Goal: Find specific page/section: Find specific page/section

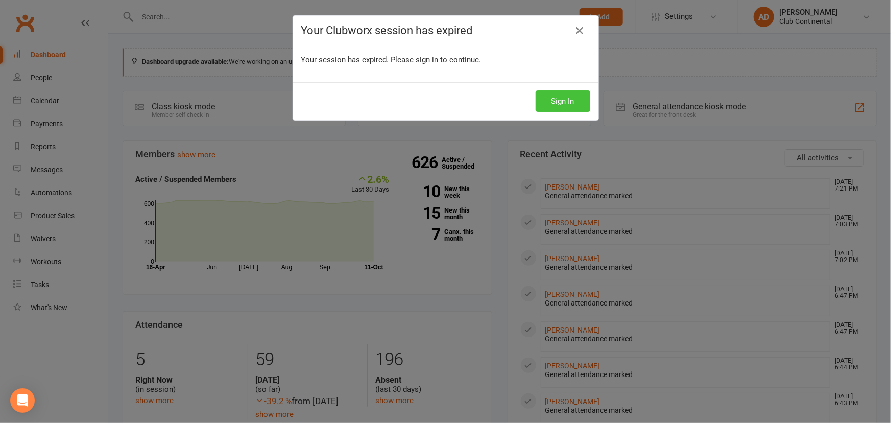
click at [559, 105] on button "Sign In" at bounding box center [563, 100] width 55 height 21
click at [566, 104] on button "Sign In" at bounding box center [563, 100] width 55 height 21
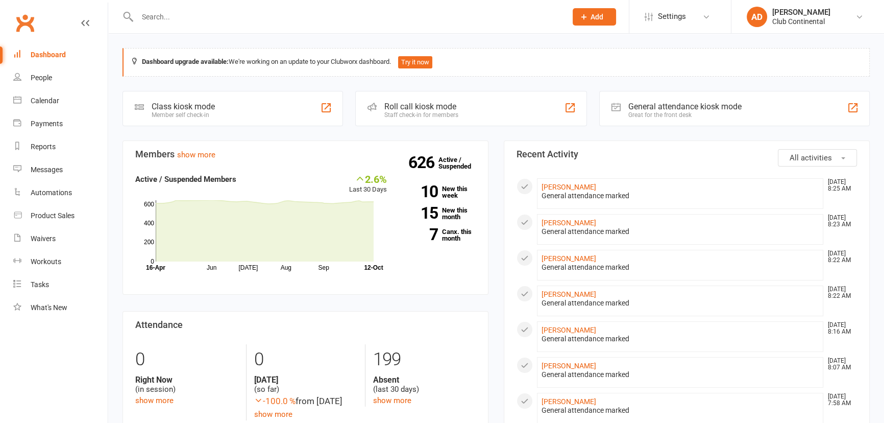
click at [164, 407] on div "0 Right Now (in session) show more 0 [DATE] (so far) -100.0 % from [DATE] show …" at bounding box center [306, 382] width 356 height 76
click at [166, 397] on link "show more" at bounding box center [154, 400] width 38 height 9
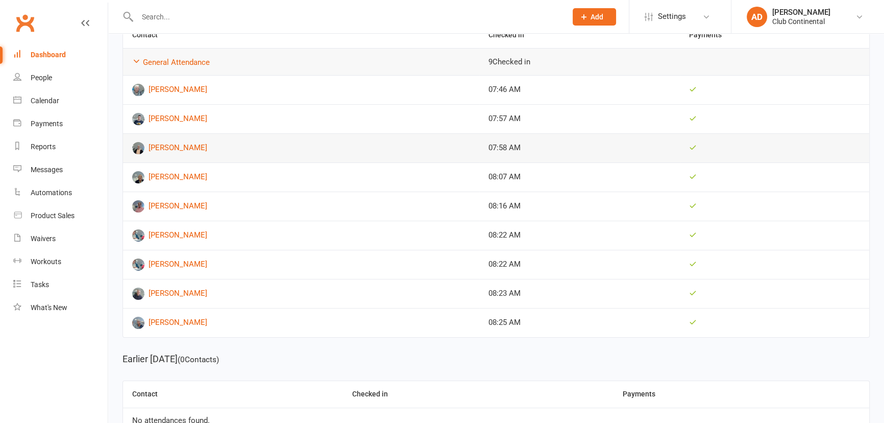
scroll to position [207, 0]
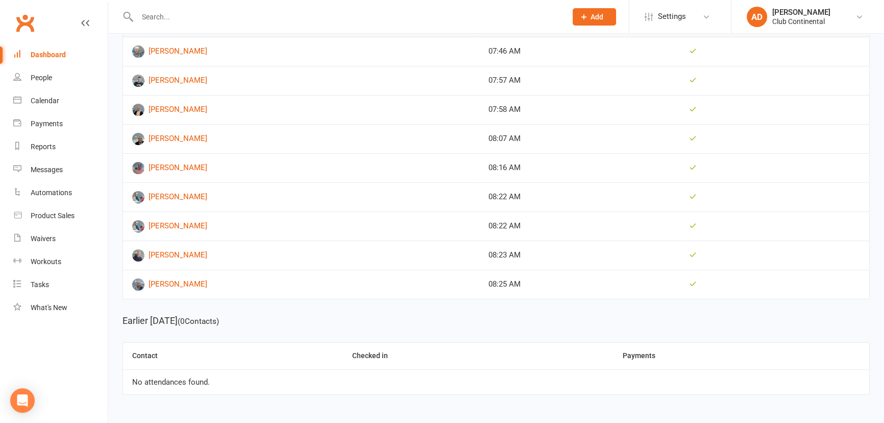
click at [73, 51] on link "Dashboard" at bounding box center [60, 54] width 94 height 23
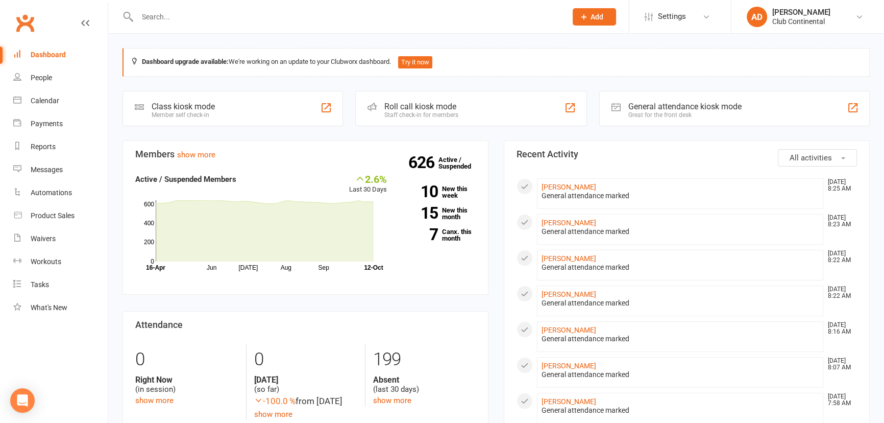
click at [51, 82] on link "People" at bounding box center [60, 77] width 94 height 23
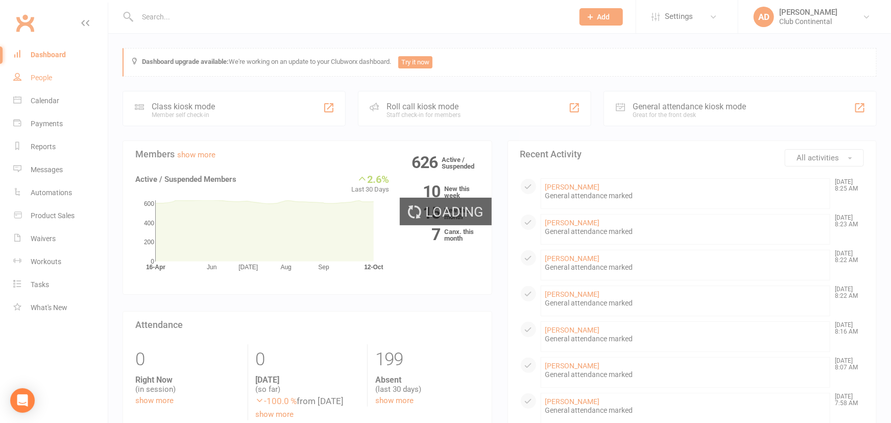
select select "100"
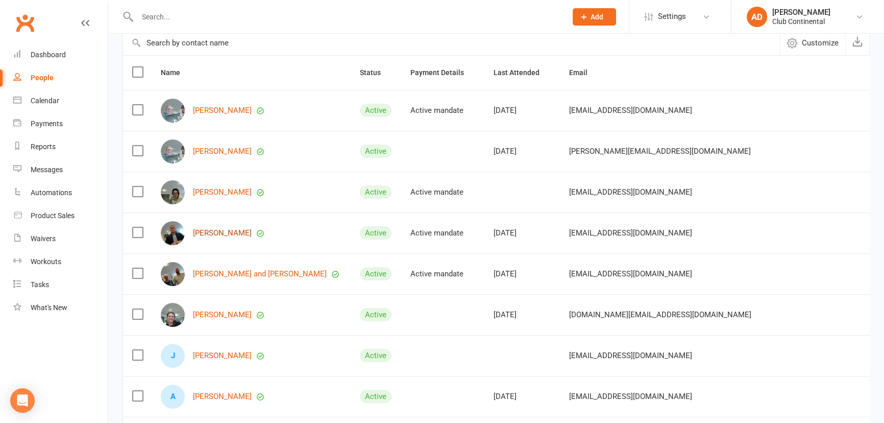
scroll to position [139, 0]
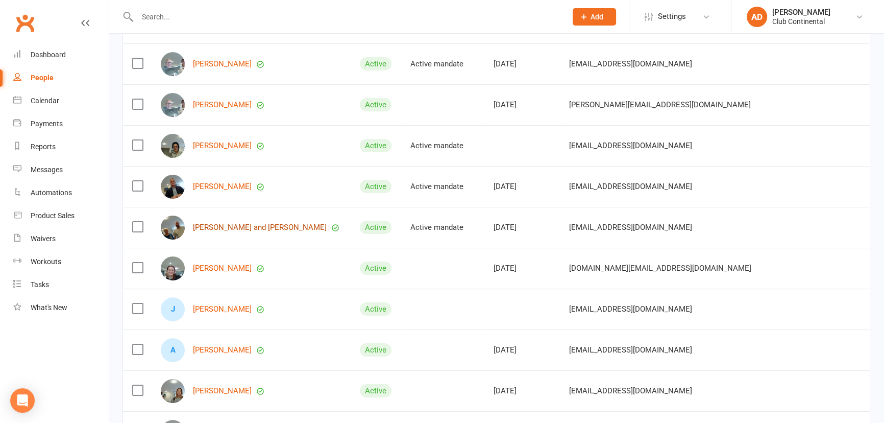
drag, startPoint x: 244, startPoint y: 226, endPoint x: 230, endPoint y: 226, distance: 13.8
click at [48, 61] on link "Dashboard" at bounding box center [60, 54] width 94 height 23
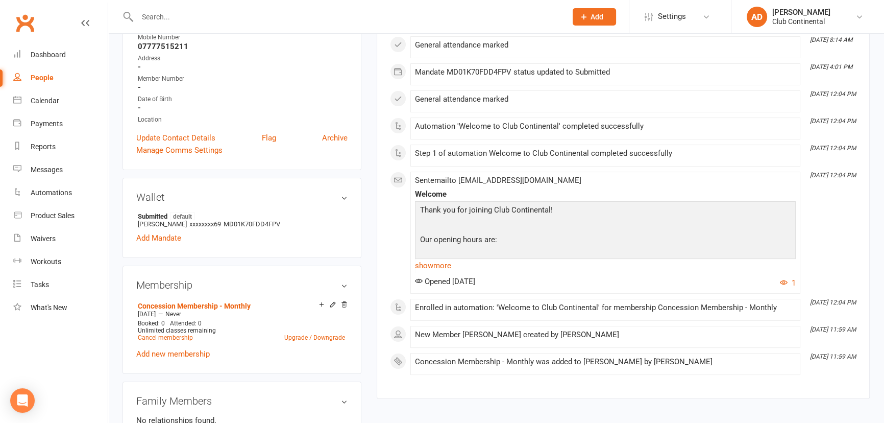
scroll to position [185, 0]
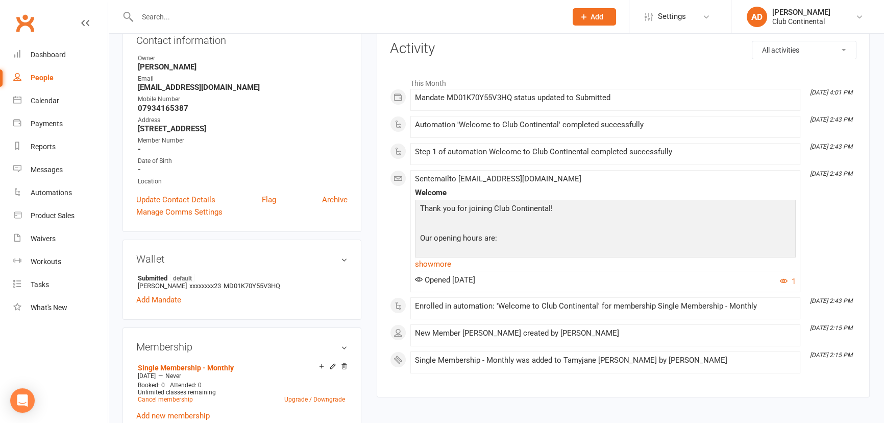
scroll to position [139, 0]
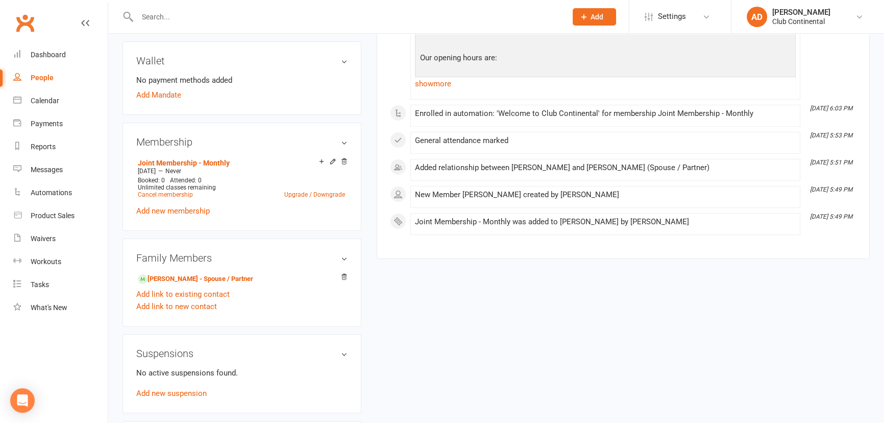
scroll to position [325, 0]
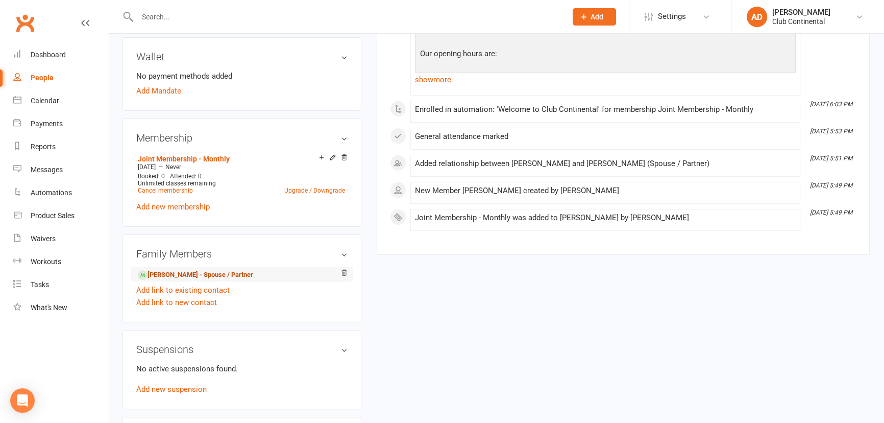
click at [212, 272] on link "[PERSON_NAME] - Spouse / Partner" at bounding box center [195, 275] width 115 height 11
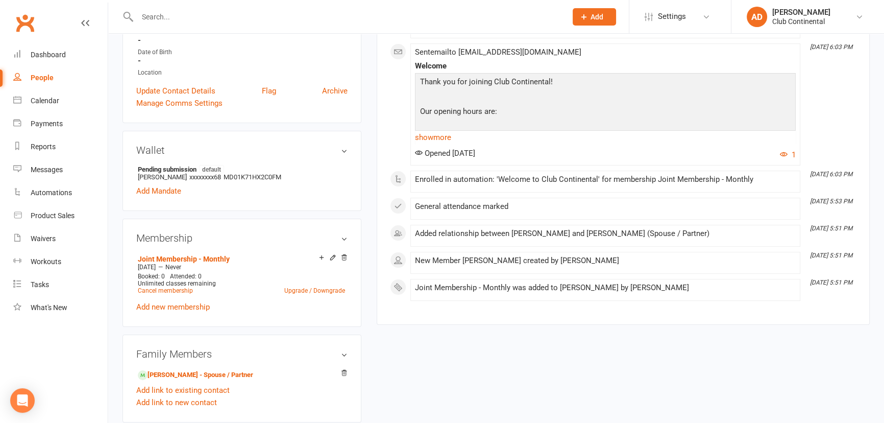
scroll to position [232, 0]
click at [216, 373] on link "[PERSON_NAME] - Spouse / Partner" at bounding box center [195, 374] width 115 height 11
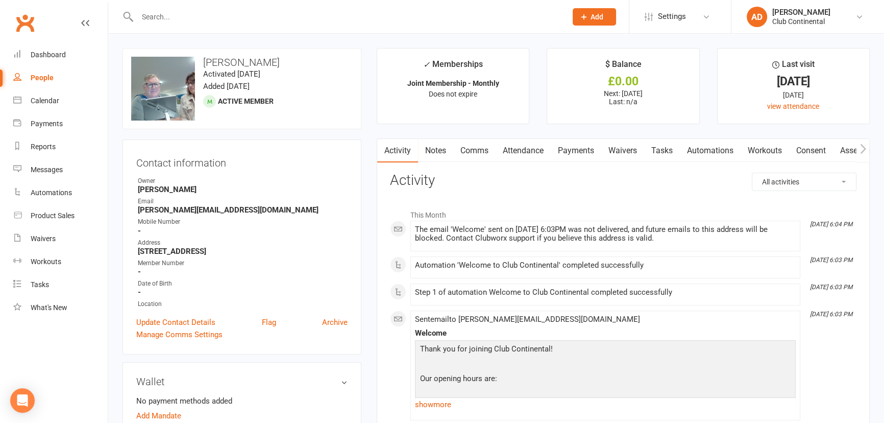
scroll to position [46, 0]
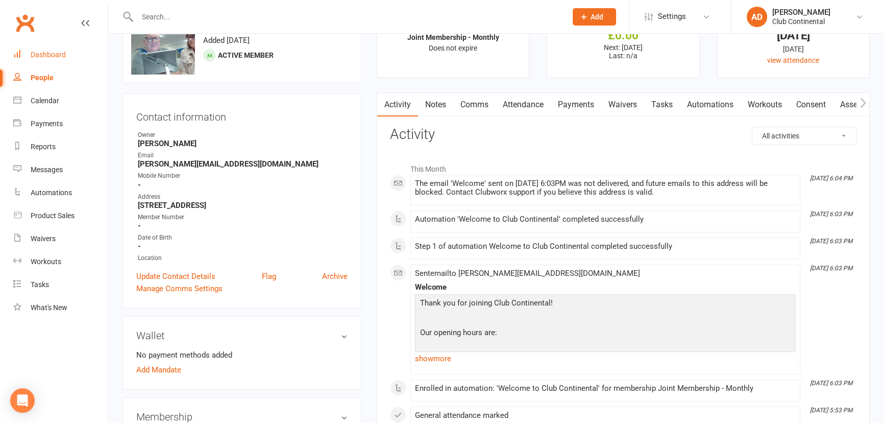
click at [54, 54] on div "Dashboard" at bounding box center [48, 55] width 35 height 8
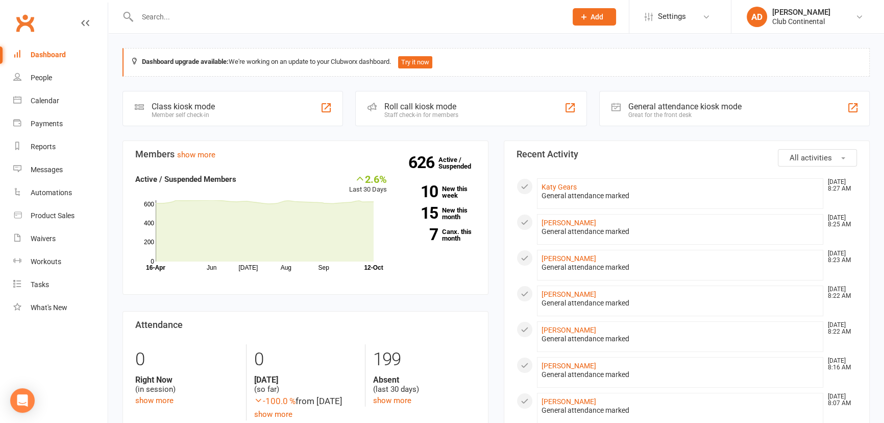
click at [170, 400] on link "show more" at bounding box center [154, 400] width 38 height 9
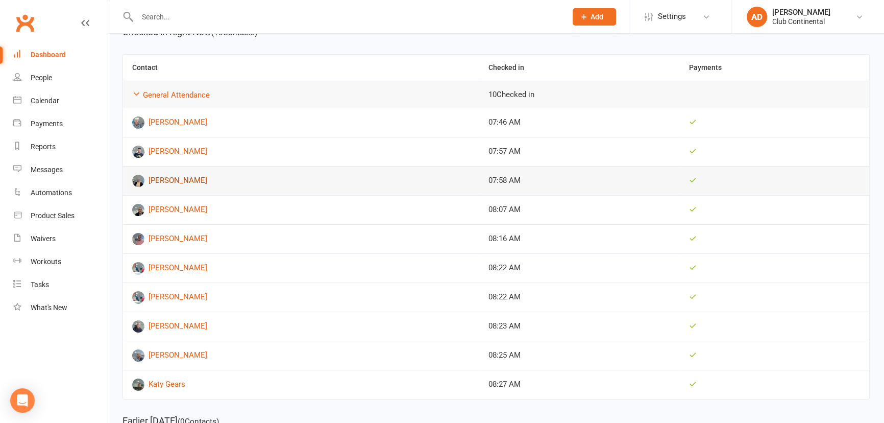
scroll to position [139, 0]
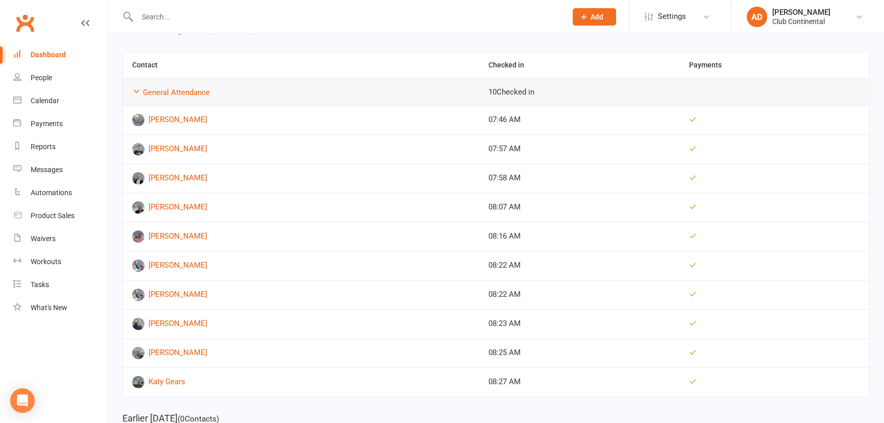
click at [118, 81] on div "Attendance Today's Bookings Absent Location Show all Example Room (Rename me!) …" at bounding box center [496, 201] width 776 height 612
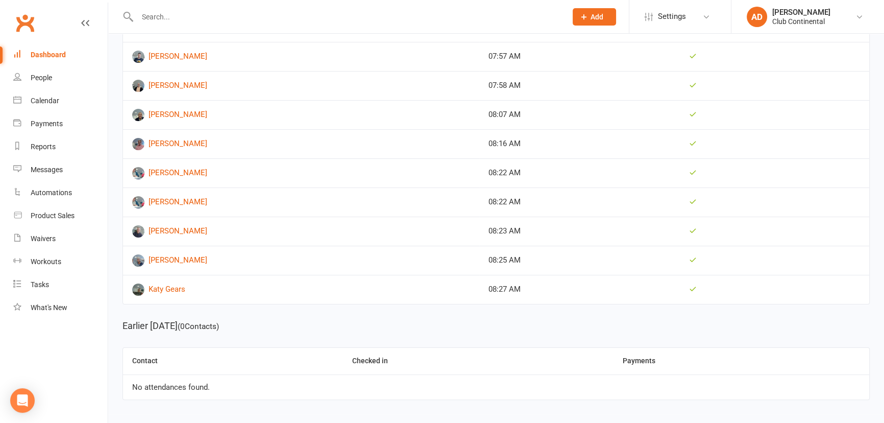
scroll to position [232, 0]
drag, startPoint x: 36, startPoint y: 51, endPoint x: 33, endPoint y: 42, distance: 9.0
click at [36, 51] on div "Dashboard" at bounding box center [48, 55] width 35 height 8
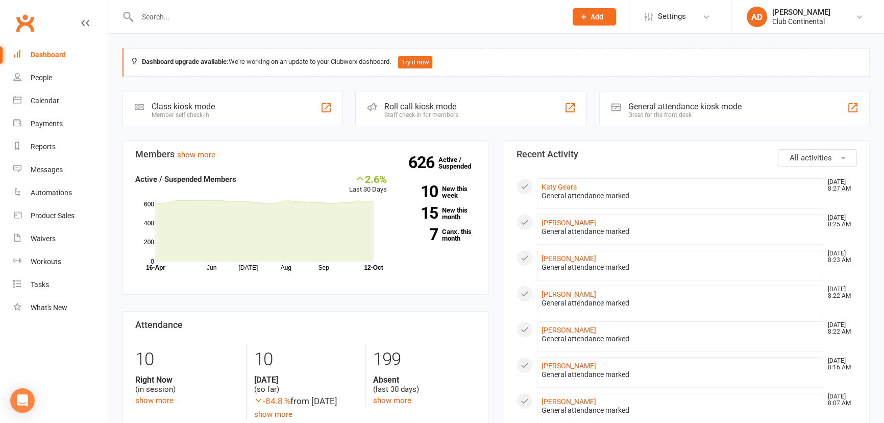
click at [567, 185] on link "Gary Edmunds" at bounding box center [569, 187] width 55 height 8
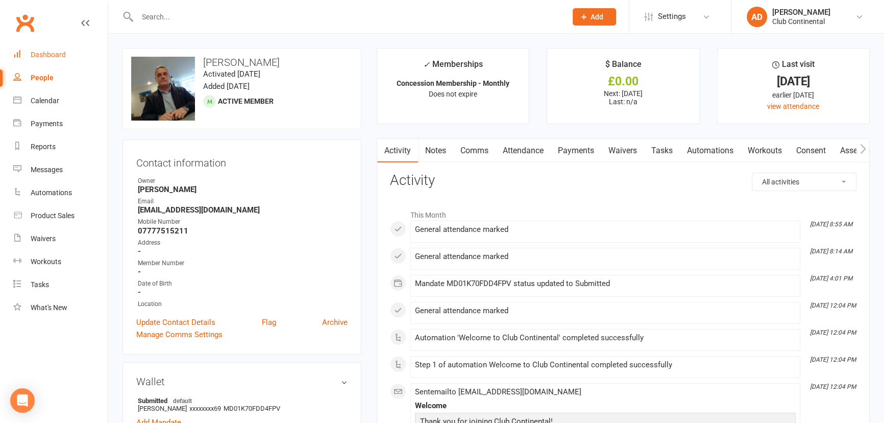
click at [84, 43] on link "Dashboard" at bounding box center [60, 54] width 94 height 23
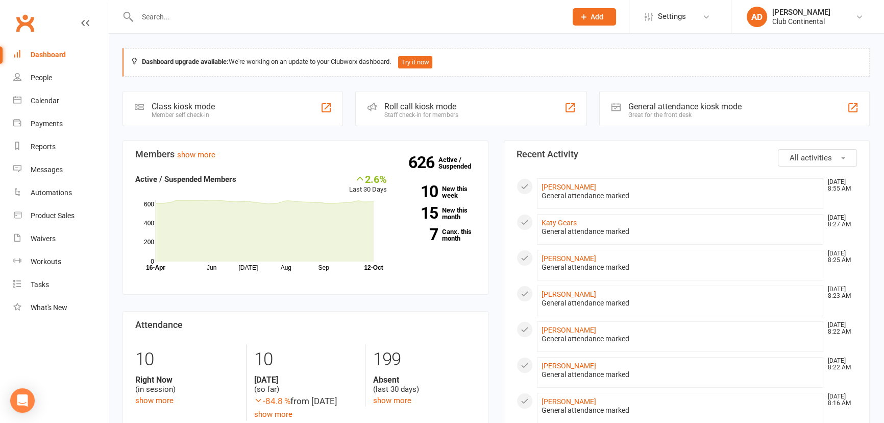
click at [568, 189] on link "[PERSON_NAME]" at bounding box center [569, 187] width 55 height 8
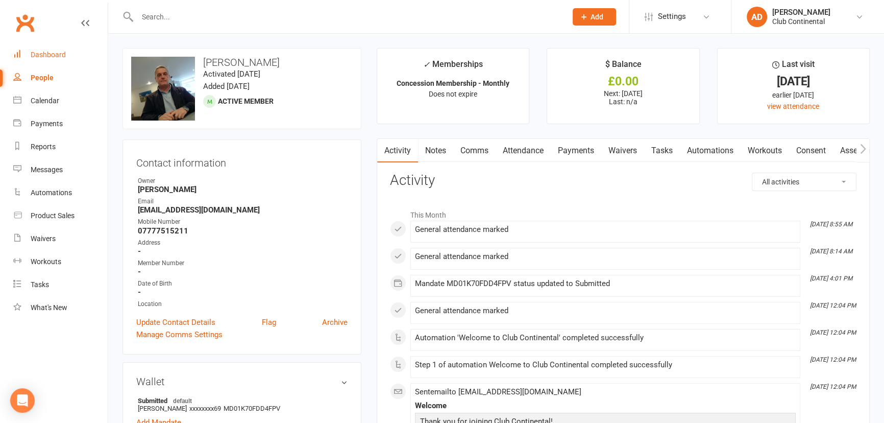
click at [68, 56] on link "Dashboard" at bounding box center [60, 54] width 94 height 23
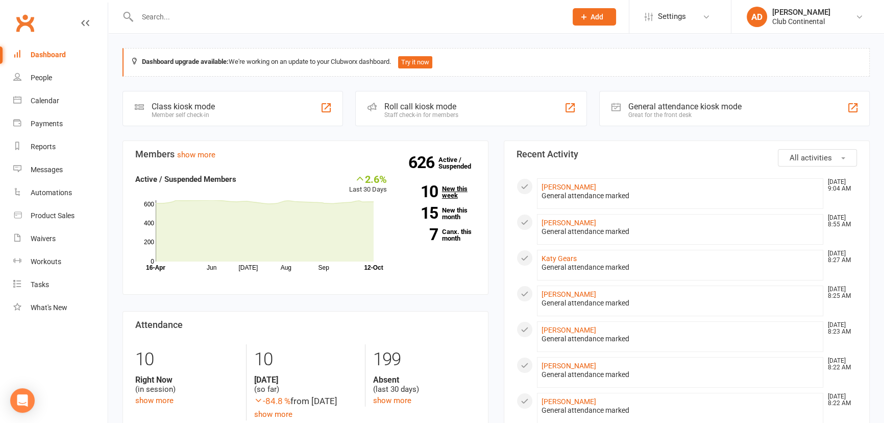
click at [459, 192] on link "10 New this week" at bounding box center [439, 191] width 74 height 13
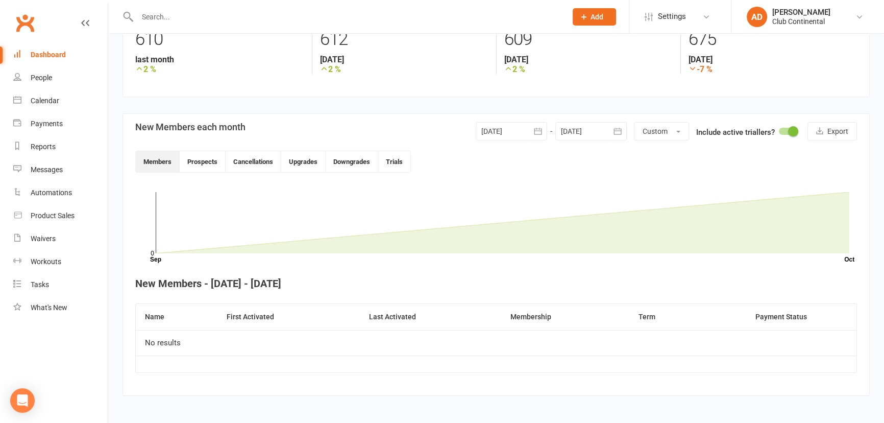
scroll to position [168, 0]
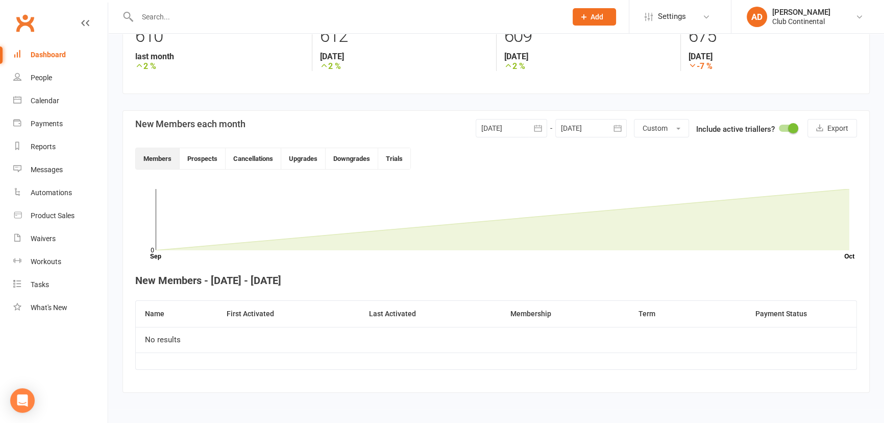
click at [53, 56] on div "Dashboard" at bounding box center [48, 55] width 35 height 8
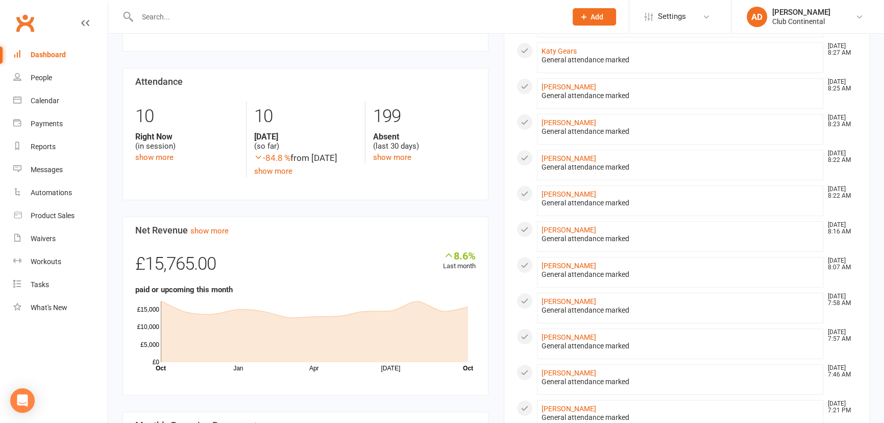
scroll to position [220, 0]
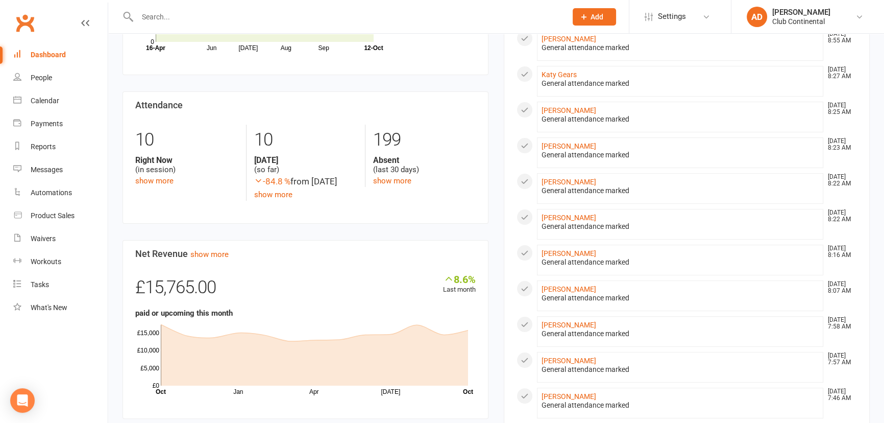
click at [157, 17] on input "text" at bounding box center [346, 17] width 425 height 14
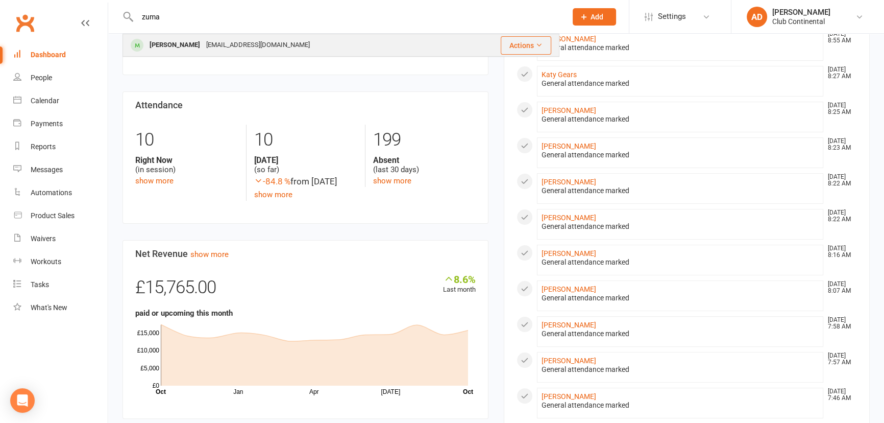
type input "zuma"
click at [173, 43] on div "[PERSON_NAME]" at bounding box center [175, 45] width 57 height 15
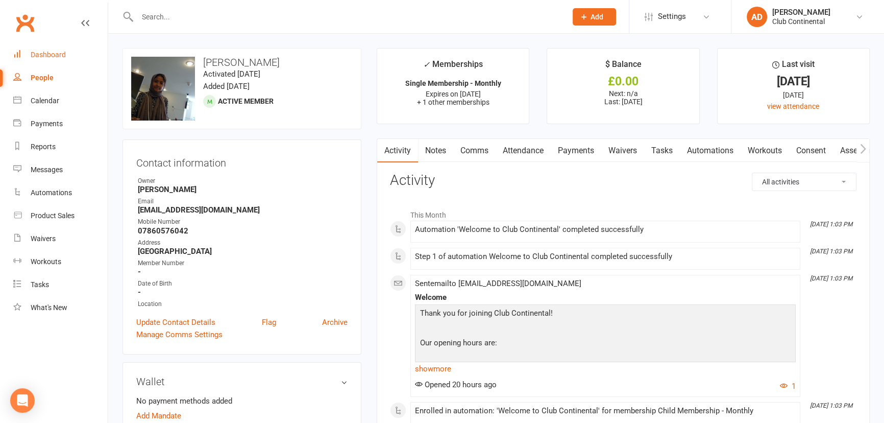
click at [64, 54] on div "Dashboard" at bounding box center [48, 55] width 35 height 8
